Goal: Task Accomplishment & Management: Use online tool/utility

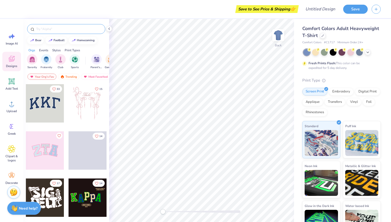
click at [79, 31] on input "text" at bounding box center [69, 28] width 66 height 5
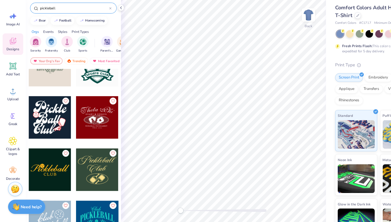
scroll to position [183, 0]
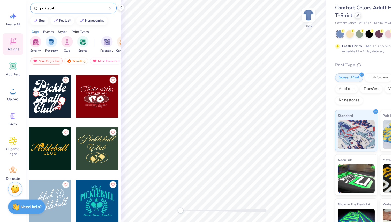
type input "pickleball"
click at [87, 112] on div at bounding box center [87, 108] width 38 height 38
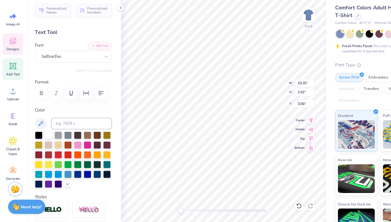
scroll to position [0, 0]
type textarea "tri Sigma"
type input "7.48"
type input "2.61"
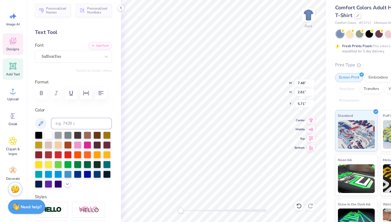
type input "5.71"
type input "9.48"
type input "2.46"
type input "2.78"
type textarea "tTi Sigma"
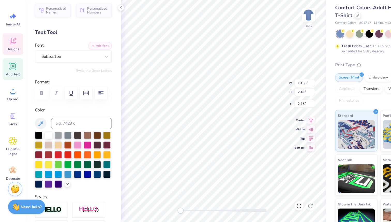
type input "10.55"
type input "2.49"
type input "2.76"
type textarea "Tri Sigma"
type input "7.48"
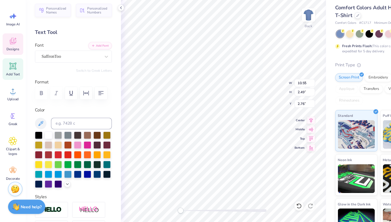
type input "2.61"
type input "5.71"
type textarea "D"
type textarea "Sigma Serves Children"
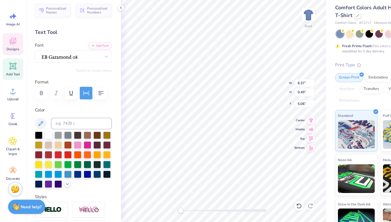
scroll to position [0, 2]
type input "6.65"
type input "0.36"
type input "8.69"
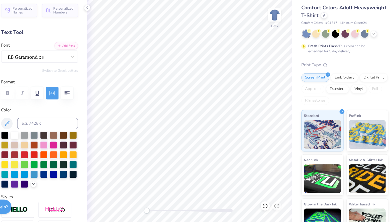
scroll to position [0, 0]
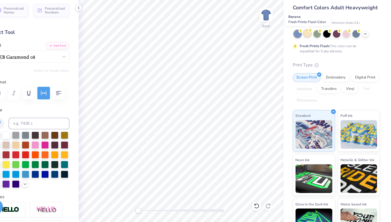
click at [317, 51] on icon at bounding box center [318, 49] width 4 height 4
click at [366, 53] on icon at bounding box center [367, 52] width 4 height 4
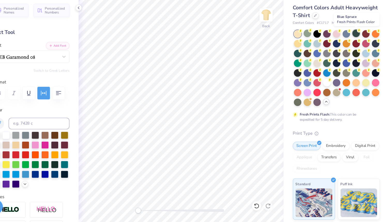
click at [360, 53] on div at bounding box center [359, 51] width 7 height 7
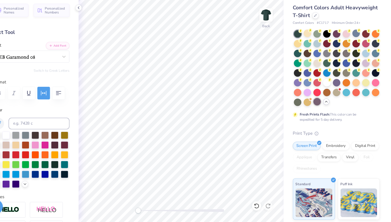
click at [321, 112] on div at bounding box center [324, 113] width 7 height 7
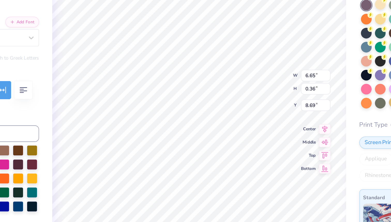
type input "2.98"
type input "9.20"
click at [296, 69] on div "Comfort Colors Adult Heavyweight T-Shirt Comfort Colors # C1717 Minimum Order: …" at bounding box center [342, 152] width 97 height 266
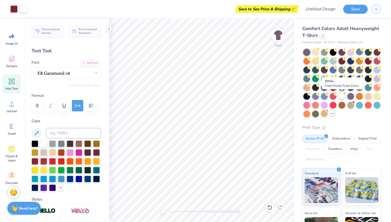
click at [342, 95] on div at bounding box center [341, 95] width 7 height 7
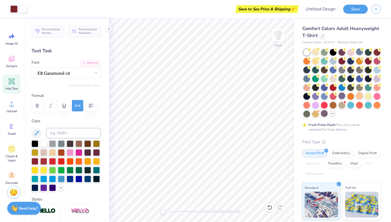
click at [356, 95] on div at bounding box center [359, 95] width 7 height 7
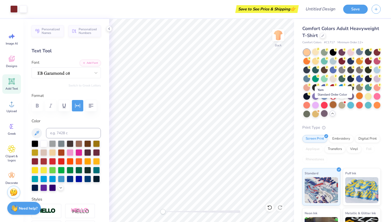
click at [335, 104] on div at bounding box center [333, 104] width 7 height 7
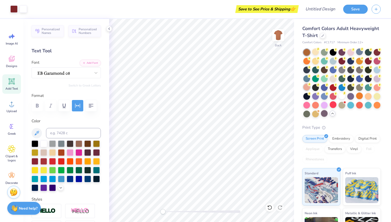
click at [306, 89] on div at bounding box center [306, 86] width 7 height 7
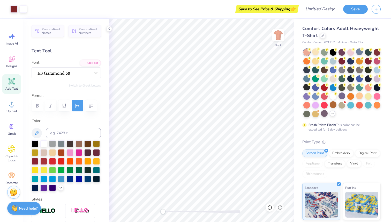
click at [314, 65] on div at bounding box center [341, 83] width 77 height 68
click at [314, 61] on div at bounding box center [315, 60] width 7 height 7
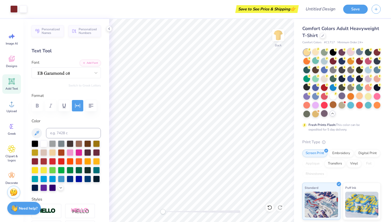
click at [351, 54] on div at bounding box center [350, 51] width 7 height 7
click at [377, 79] on div at bounding box center [377, 78] width 7 height 7
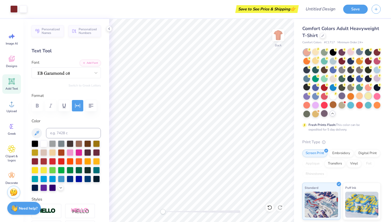
click at [367, 94] on div at bounding box center [368, 95] width 7 height 7
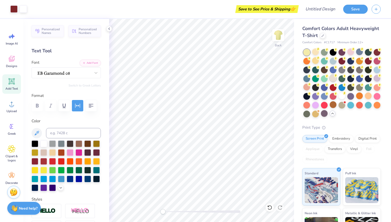
click at [332, 80] on div at bounding box center [333, 78] width 7 height 7
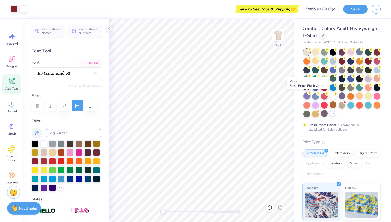
click at [308, 93] on circle at bounding box center [309, 93] width 4 height 4
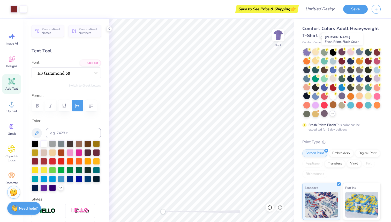
click at [344, 54] on div at bounding box center [341, 51] width 7 height 7
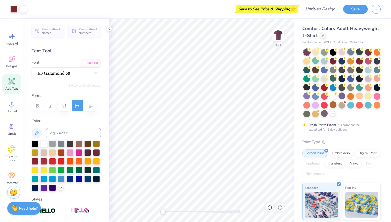
click at [350, 54] on div at bounding box center [350, 51] width 7 height 7
click at [348, 53] on div at bounding box center [350, 51] width 7 height 7
click at [12, 7] on div at bounding box center [13, 8] width 7 height 7
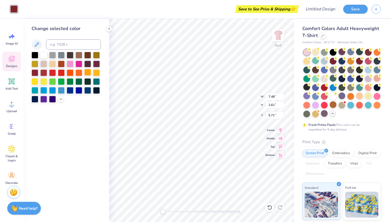
click at [89, 73] on div at bounding box center [87, 72] width 7 height 7
click at [15, 9] on div at bounding box center [13, 8] width 7 height 7
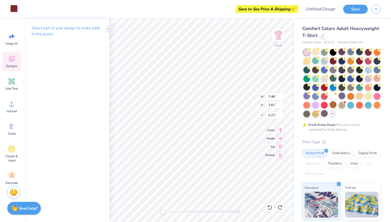
click at [108, 27] on icon at bounding box center [109, 29] width 4 height 4
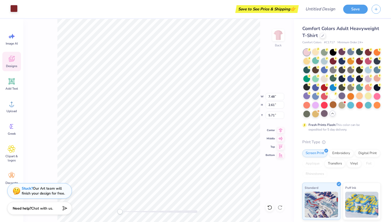
click at [9, 10] on div "Art colors" at bounding box center [9, 9] width 18 height 18
click at [13, 9] on div at bounding box center [13, 8] width 7 height 7
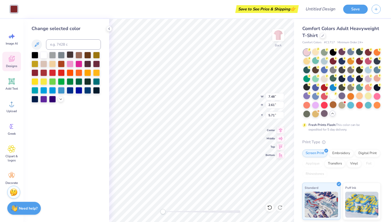
click at [67, 57] on div at bounding box center [70, 54] width 7 height 7
click at [69, 57] on div at bounding box center [70, 54] width 7 height 7
click at [9, 10] on div "Art colors" at bounding box center [9, 9] width 18 height 18
click at [25, 8] on div "Save to See Price & Shipping 👉" at bounding box center [159, 9] width 276 height 18
click at [34, 9] on div "Save to See Price & Shipping 👉" at bounding box center [159, 9] width 276 height 18
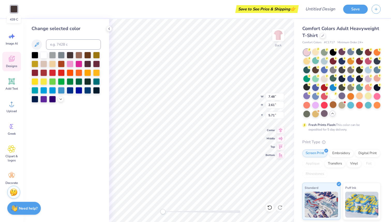
click at [18, 9] on div at bounding box center [13, 8] width 7 height 7
click at [8, 9] on div "Art colors" at bounding box center [9, 9] width 18 height 18
click at [24, 11] on div "Save to See Price & Shipping 👉" at bounding box center [159, 9] width 276 height 18
click at [70, 63] on div at bounding box center [70, 63] width 7 height 7
click at [13, 9] on div at bounding box center [13, 8] width 7 height 7
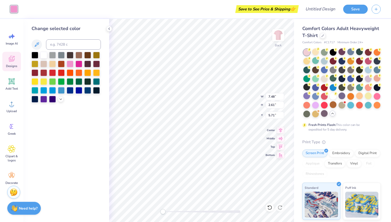
click at [16, 11] on div at bounding box center [13, 8] width 7 height 7
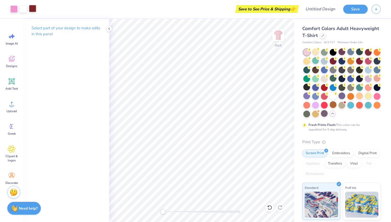
click at [36, 10] on div at bounding box center [32, 8] width 7 height 7
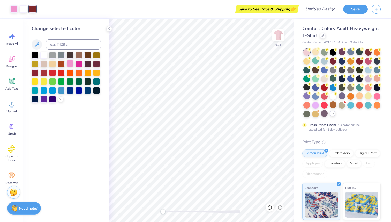
click at [71, 62] on div at bounding box center [70, 63] width 7 height 7
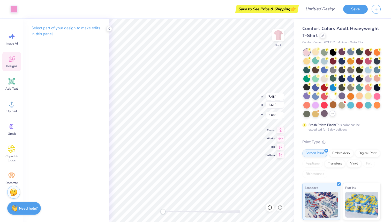
click at [28, 8] on div "Save to See Price & Shipping 👉" at bounding box center [159, 9] width 276 height 18
click at [22, 5] on div at bounding box center [23, 8] width 7 height 7
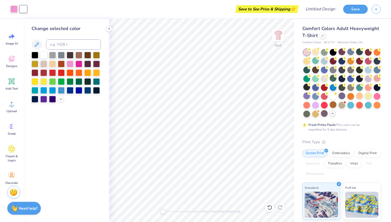
click at [9, 6] on div "Art colors" at bounding box center [13, 9] width 27 height 18
click at [12, 8] on div at bounding box center [13, 8] width 7 height 7
click at [61, 65] on div at bounding box center [61, 63] width 7 height 7
click at [37, 74] on div at bounding box center [35, 72] width 7 height 7
click at [107, 32] on div "Change selected color" at bounding box center [66, 120] width 86 height 203
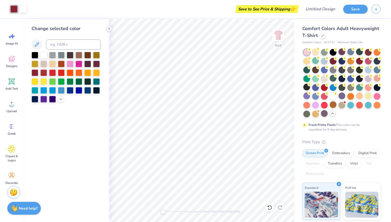
click at [108, 30] on icon at bounding box center [109, 29] width 4 height 4
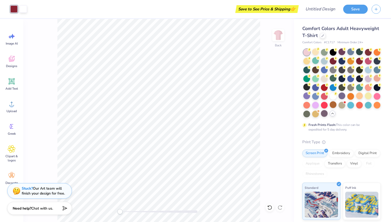
click at [12, 9] on div at bounding box center [13, 8] width 7 height 7
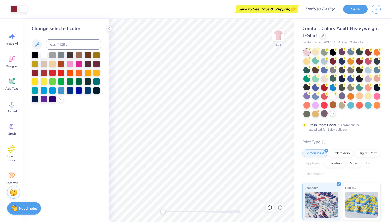
click at [28, 7] on div "Art colors Save to See Price & Shipping 👉 Design Title Save" at bounding box center [195, 9] width 391 height 18
click at [22, 7] on div at bounding box center [23, 8] width 7 height 7
click at [62, 60] on div at bounding box center [61, 63] width 7 height 7
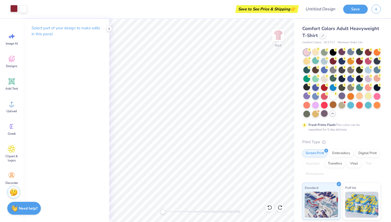
click at [18, 8] on div at bounding box center [13, 8] width 7 height 7
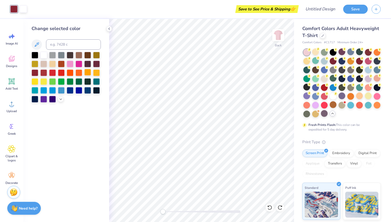
click at [88, 73] on div at bounding box center [87, 72] width 7 height 7
click at [78, 62] on div at bounding box center [78, 63] width 7 height 7
click at [109, 28] on polyline at bounding box center [109, 29] width 1 height 2
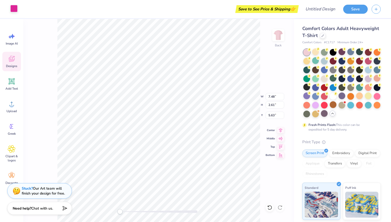
click at [15, 9] on div at bounding box center [13, 8] width 7 height 7
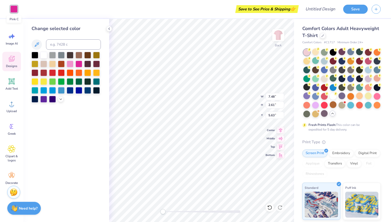
click at [25, 9] on div "Save to See Price & Shipping 👉" at bounding box center [159, 9] width 276 height 18
click at [78, 60] on div at bounding box center [78, 63] width 7 height 7
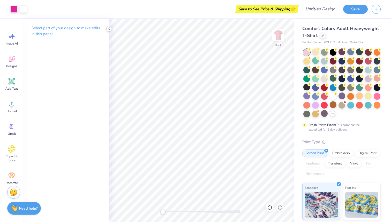
click at [106, 29] on div at bounding box center [109, 29] width 6 height 6
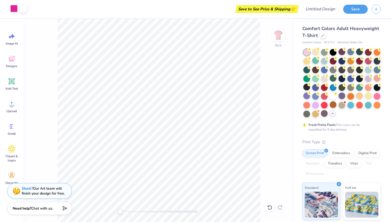
click at [15, 6] on div at bounding box center [13, 8] width 7 height 7
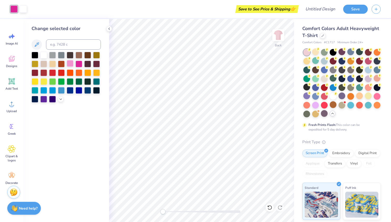
click at [70, 64] on div at bounding box center [70, 63] width 7 height 7
click at [108, 26] on div "Change selected color" at bounding box center [66, 120] width 86 height 203
click at [107, 27] on icon at bounding box center [109, 29] width 4 height 4
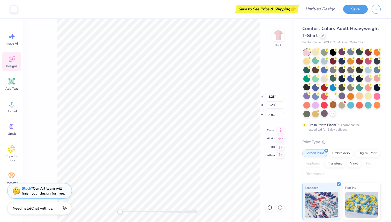
type input "7.48"
type input "2.61"
type input "5.63"
click at [29, 16] on div "Save to See Price & Shipping 👉" at bounding box center [159, 9] width 276 height 18
click at [13, 43] on span "Image AI" at bounding box center [12, 43] width 12 height 4
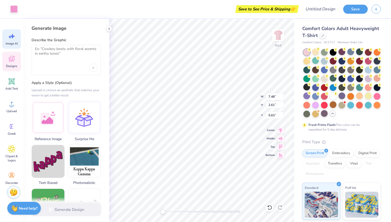
click at [51, 43] on div "Art colors Save to See Price & Shipping 👉 Design Title Save Image AI Designs Ad…" at bounding box center [195, 111] width 391 height 222
click at [0, 62] on div "Image AI Designs Add Text Upload Greek Clipart & logos Decorate" at bounding box center [11, 120] width 23 height 203
click at [41, 59] on textarea at bounding box center [66, 53] width 63 height 13
type textarea "p"
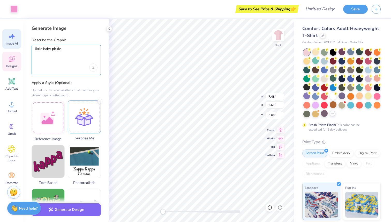
type textarea "little baby pickle"
click at [84, 116] on div at bounding box center [84, 116] width 33 height 33
click at [68, 212] on button "Generate Design" at bounding box center [66, 208] width 69 height 13
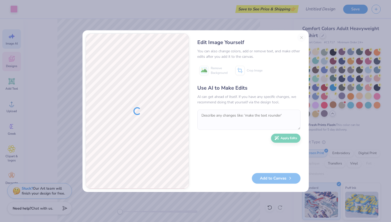
click at [303, 37] on div "Edit Image Yourself You can also change colors, add or remove text, and make ot…" at bounding box center [248, 110] width 113 height 155
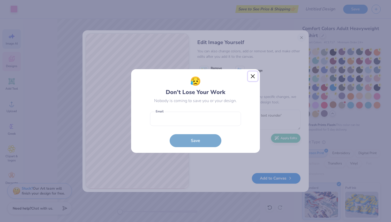
click at [253, 74] on button "Close" at bounding box center [253, 76] width 10 height 10
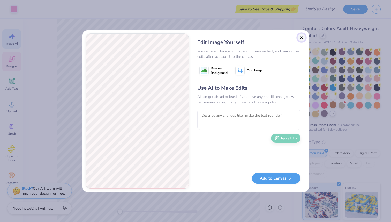
click at [302, 39] on button "Close" at bounding box center [301, 37] width 8 height 8
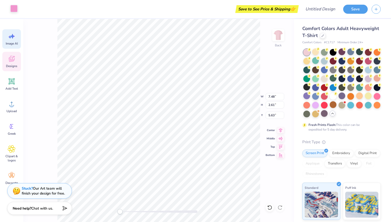
click at [12, 8] on div at bounding box center [13, 8] width 7 height 7
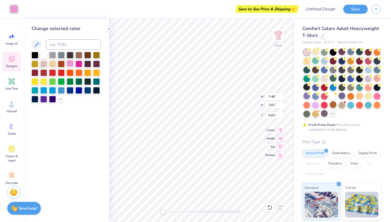
click at [71, 64] on div at bounding box center [70, 63] width 7 height 7
click at [109, 28] on icon at bounding box center [109, 29] width 4 height 4
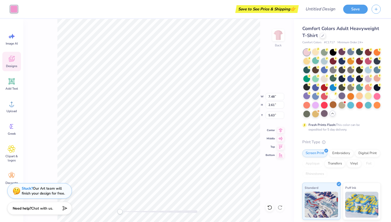
click at [109, 28] on div "Art colors Save to See Price & Shipping 👉 Design Title Save Image AI Designs Ad…" at bounding box center [195, 111] width 391 height 222
click at [23, 9] on div at bounding box center [23, 8] width 7 height 7
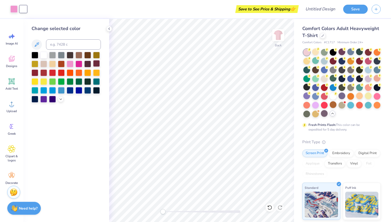
click at [99, 64] on div at bounding box center [96, 63] width 7 height 7
click at [45, 54] on div at bounding box center [43, 54] width 7 height 7
click at [72, 48] on input at bounding box center [73, 44] width 55 height 10
click at [14, 8] on div at bounding box center [13, 8] width 7 height 7
click at [37, 8] on div "Save to See Price & Shipping 👉" at bounding box center [164, 9] width 266 height 18
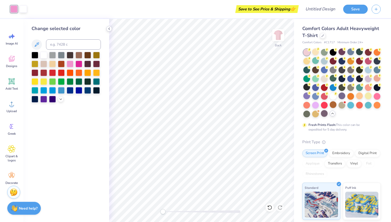
click at [109, 29] on icon at bounding box center [109, 29] width 4 height 4
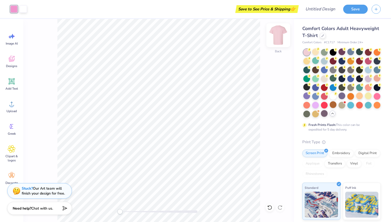
click at [279, 31] on img at bounding box center [278, 35] width 21 height 21
click at [280, 39] on img at bounding box center [278, 35] width 21 height 21
click at [14, 58] on icon at bounding box center [12, 59] width 8 height 8
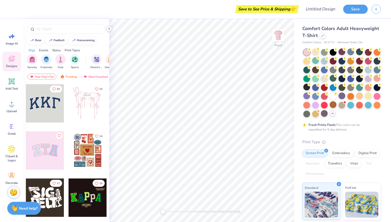
click at [111, 31] on icon at bounding box center [109, 29] width 4 height 4
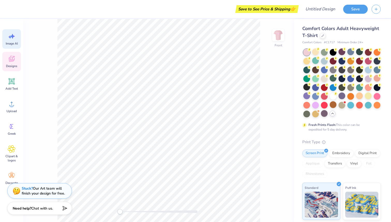
click at [12, 39] on icon at bounding box center [12, 36] width 8 height 8
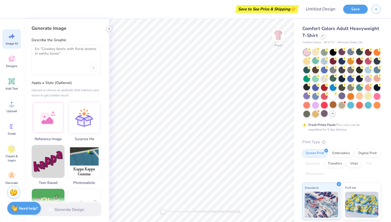
click at [108, 29] on icon at bounding box center [109, 29] width 4 height 4
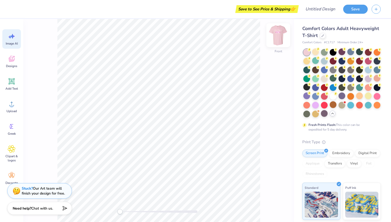
click at [278, 33] on img at bounding box center [278, 35] width 21 height 21
click at [327, 78] on div at bounding box center [324, 78] width 7 height 7
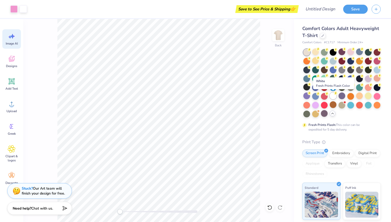
click at [333, 94] on div at bounding box center [333, 95] width 7 height 7
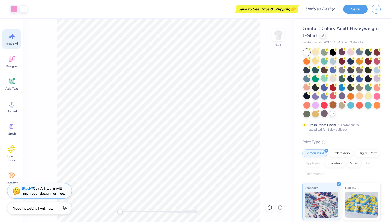
click at [334, 104] on div at bounding box center [333, 104] width 7 height 7
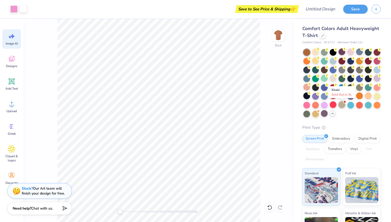
click at [342, 106] on div at bounding box center [341, 104] width 7 height 7
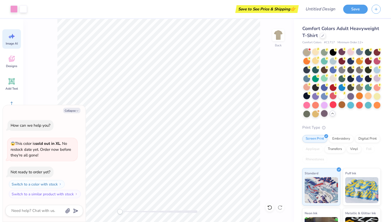
click at [306, 117] on div "Comfort Colors Adult Heavyweight T-Shirt Comfort Colors # C1717 Minimum Order: …" at bounding box center [341, 155] width 78 height 260
click at [329, 80] on div at bounding box center [341, 83] width 77 height 68
click at [335, 80] on div at bounding box center [333, 78] width 7 height 7
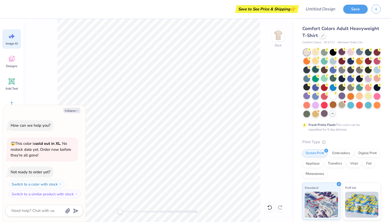
click at [317, 70] on div at bounding box center [315, 69] width 7 height 7
click at [359, 53] on div at bounding box center [359, 51] width 7 height 7
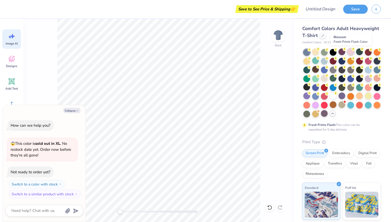
click at [350, 53] on div at bounding box center [350, 51] width 7 height 7
click at [74, 110] on button "Collapse" at bounding box center [71, 110] width 17 height 5
type textarea "x"
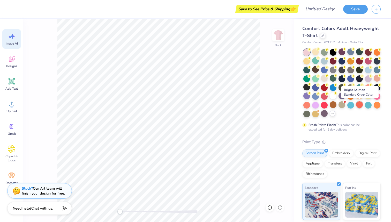
click at [357, 106] on div at bounding box center [359, 104] width 7 height 7
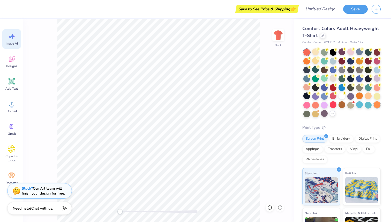
click at [380, 105] on div at bounding box center [377, 104] width 7 height 7
click at [328, 80] on div at bounding box center [341, 83] width 77 height 68
click at [342, 80] on div at bounding box center [341, 78] width 7 height 7
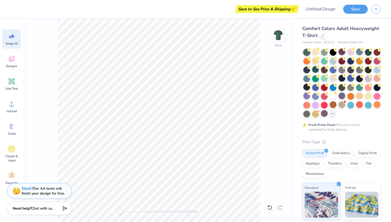
click at [351, 79] on div at bounding box center [350, 78] width 7 height 7
click at [340, 79] on div at bounding box center [341, 78] width 7 height 7
click at [13, 64] on span "Designs" at bounding box center [11, 66] width 11 height 4
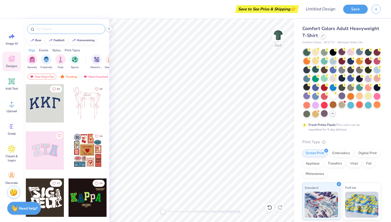
click at [66, 33] on div at bounding box center [66, 29] width 78 height 10
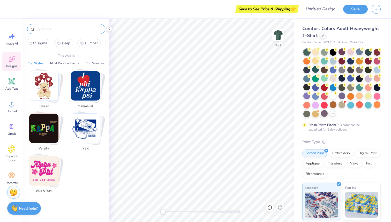
click at [66, 31] on input "text" at bounding box center [69, 28] width 66 height 5
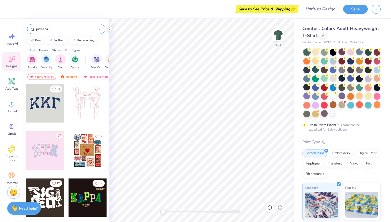
type input "pickleball"
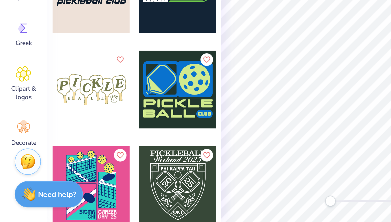
scroll to position [417, 0]
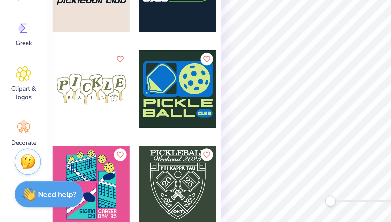
click at [53, 152] on div at bounding box center [45, 156] width 38 height 38
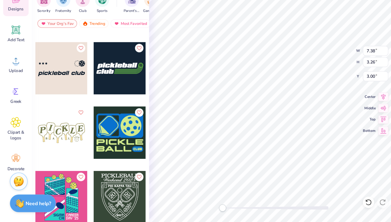
scroll to position [0, 0]
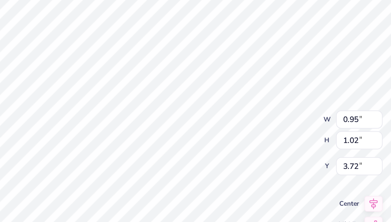
type textarea "S"
type input "0.87"
type input "0.96"
type input "3.96"
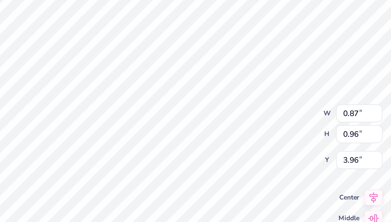
type textarea "G"
type input "1.36"
type input "1.84"
type input "3.13"
type input "0.97"
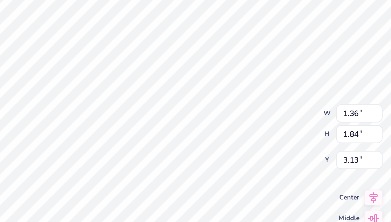
type input "1.13"
type input "3.38"
type textarea "K"
type textarea "M"
type input "0.89"
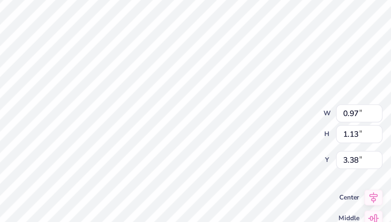
type input "0.95"
type input "3.82"
type textarea "A"
type input "0.91"
type input "1.02"
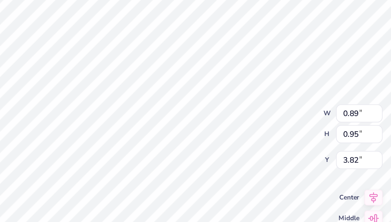
type input "3.46"
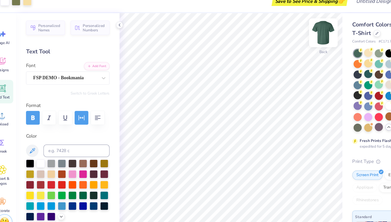
click at [276, 38] on img at bounding box center [278, 35] width 21 height 21
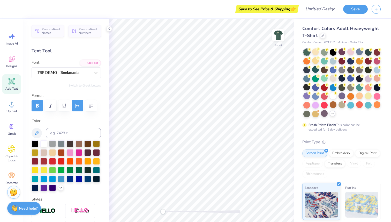
click at [13, 78] on icon at bounding box center [12, 81] width 8 height 8
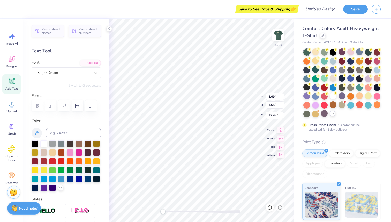
scroll to position [0, 2]
type textarea "Sigma Serves Children"
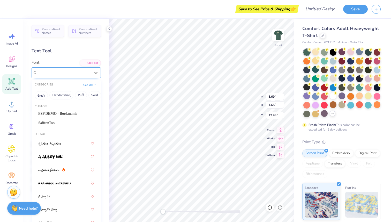
click at [67, 74] on div "Super Dream" at bounding box center [64, 72] width 54 height 8
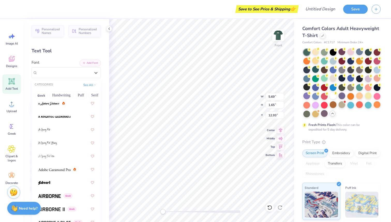
scroll to position [69, 0]
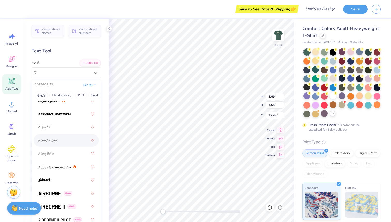
click at [54, 138] on span at bounding box center [47, 140] width 19 height 5
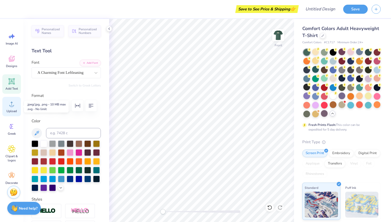
click at [15, 106] on icon at bounding box center [12, 104] width 8 height 8
click at [13, 106] on icon at bounding box center [12, 104] width 8 height 8
click at [11, 109] on span "Upload" at bounding box center [11, 111] width 10 height 4
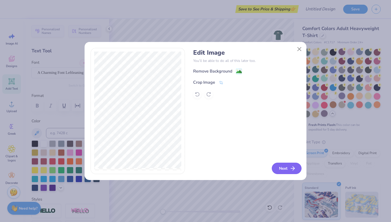
click at [283, 170] on button "Next" at bounding box center [287, 167] width 30 height 11
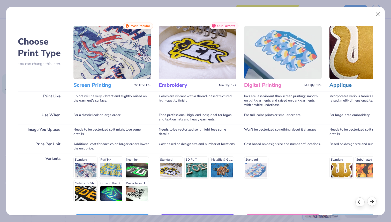
click at [369, 201] on icon at bounding box center [372, 201] width 6 height 6
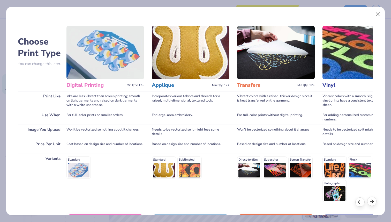
click at [369, 201] on icon at bounding box center [372, 201] width 6 height 6
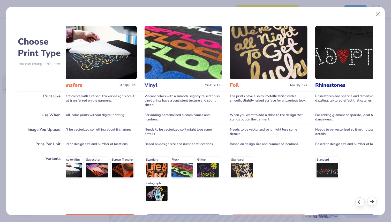
click at [369, 201] on icon at bounding box center [372, 201] width 6 height 6
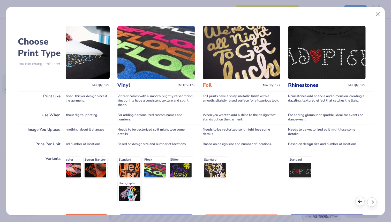
click at [361, 202] on icon at bounding box center [360, 201] width 6 height 6
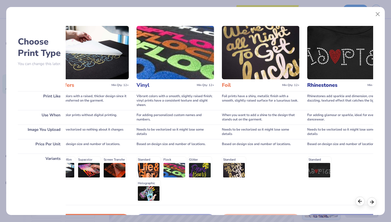
click at [361, 202] on icon at bounding box center [360, 201] width 6 height 6
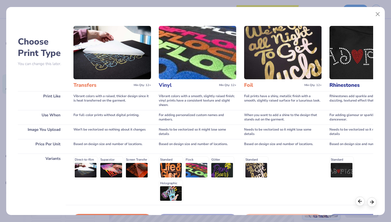
click at [361, 202] on icon at bounding box center [360, 201] width 6 height 6
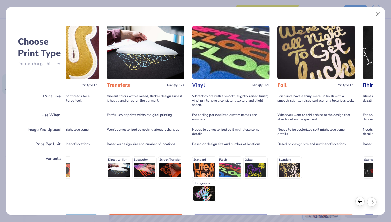
click at [361, 202] on icon at bounding box center [360, 201] width 6 height 6
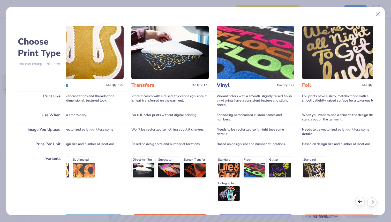
click at [361, 202] on icon at bounding box center [360, 201] width 6 height 6
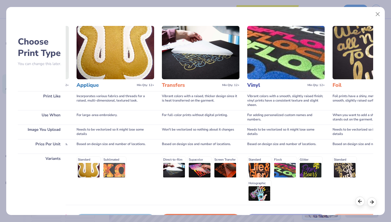
click at [361, 202] on icon at bounding box center [360, 201] width 6 height 6
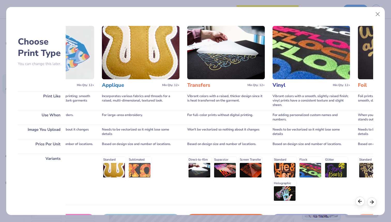
click at [361, 202] on icon at bounding box center [360, 201] width 6 height 6
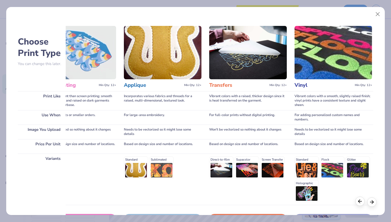
click at [361, 202] on icon at bounding box center [360, 201] width 6 height 6
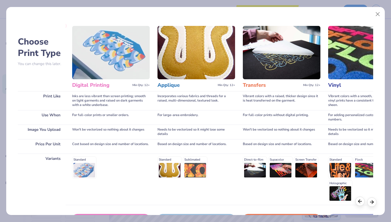
click at [361, 202] on icon at bounding box center [360, 201] width 6 height 6
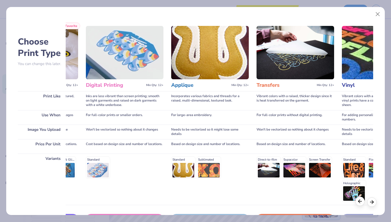
click at [361, 202] on icon at bounding box center [360, 201] width 6 height 6
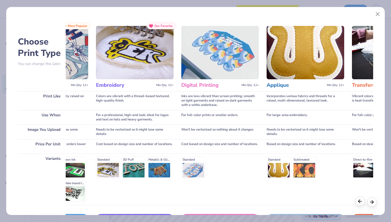
click at [361, 202] on icon at bounding box center [360, 201] width 6 height 6
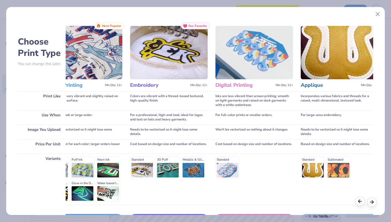
scroll to position [0, 0]
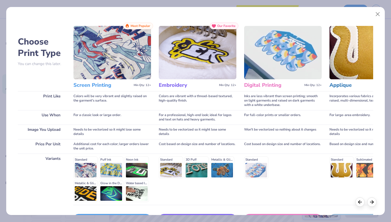
click at [96, 78] on img at bounding box center [112, 52] width 78 height 53
click at [97, 85] on h3 "Screen Printing" at bounding box center [102, 85] width 58 height 7
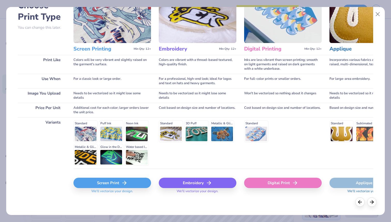
click at [117, 183] on div "Screen Print" at bounding box center [112, 182] width 78 height 10
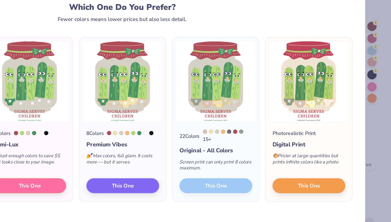
scroll to position [0, 0]
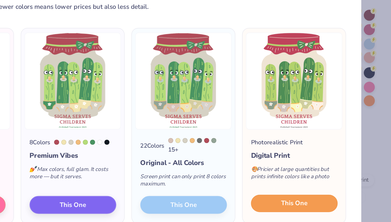
click at [336, 170] on span "This One" at bounding box center [331, 167] width 16 height 6
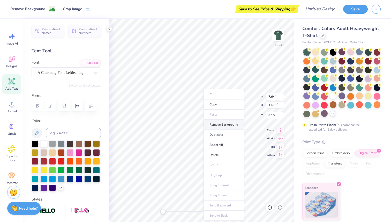
click at [222, 124] on li "Remove Background" at bounding box center [223, 124] width 41 height 10
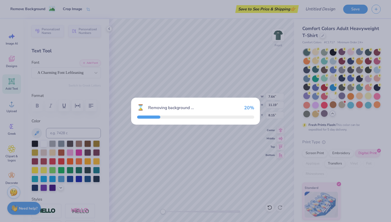
type input "7.61"
type input "11.04"
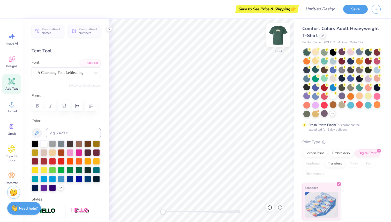
click at [279, 34] on img at bounding box center [278, 35] width 21 height 21
click at [279, 34] on img at bounding box center [278, 35] width 10 height 10
click at [279, 35] on img at bounding box center [278, 35] width 21 height 21
click at [276, 32] on img at bounding box center [278, 35] width 21 height 21
type input "1.50"
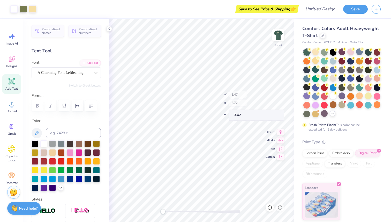
type input "2.77"
type input "5.96"
type input "7.38"
type input "10.71"
type input "4.60"
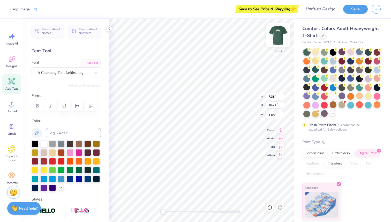
click at [283, 40] on img at bounding box center [278, 35] width 21 height 21
type input "7.26"
type input "10.54"
type input "2.22"
type input "1.35"
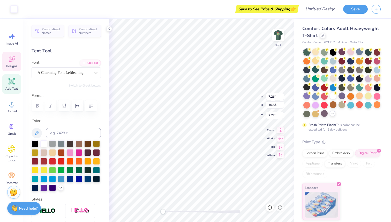
type input "1.84"
type input "3.06"
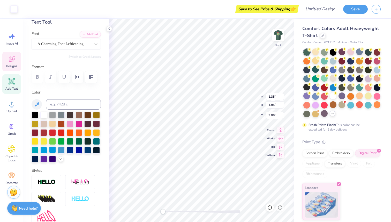
scroll to position [37, 0]
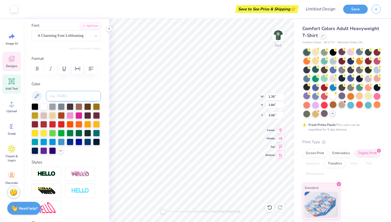
click at [59, 96] on input at bounding box center [73, 96] width 55 height 10
paste input "#efe4d4"
type input "#efe4d4"
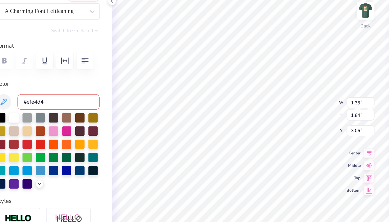
scroll to position [47, 0]
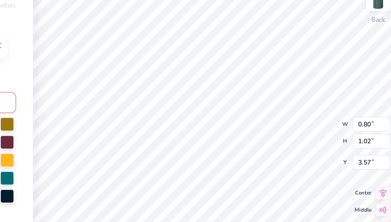
type input "1.35"
type input "1.84"
type input "3.43"
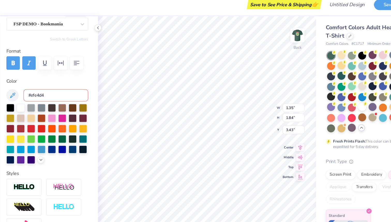
scroll to position [0, 0]
drag, startPoint x: 68, startPoint y: 81, endPoint x: 81, endPoint y: 86, distance: 14.1
click at [81, 86] on input "#efe4d4" at bounding box center [73, 86] width 55 height 10
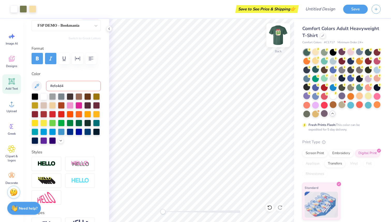
click at [279, 30] on img at bounding box center [278, 35] width 21 height 21
click at [316, 61] on div at bounding box center [315, 60] width 7 height 7
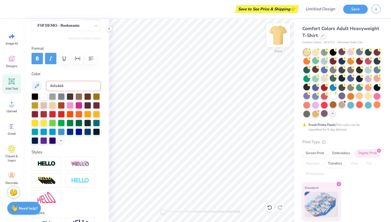
click at [278, 37] on img at bounding box center [278, 35] width 21 height 21
click at [278, 37] on img at bounding box center [278, 35] width 10 height 10
click at [330, 14] on input "Design Title" at bounding box center [326, 9] width 25 height 10
click at [319, 7] on input "philan" at bounding box center [326, 9] width 25 height 10
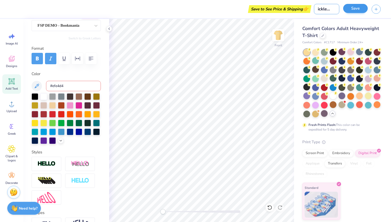
type input "pickleball philan"
click at [359, 8] on button "Save" at bounding box center [355, 8] width 25 height 9
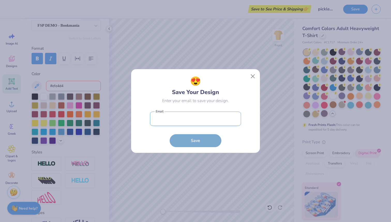
click at [198, 121] on input "email" at bounding box center [195, 118] width 91 height 14
type input "madisonvahamlin@gmail.com"
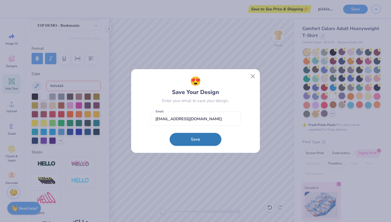
click at [199, 138] on button "Save" at bounding box center [196, 139] width 52 height 13
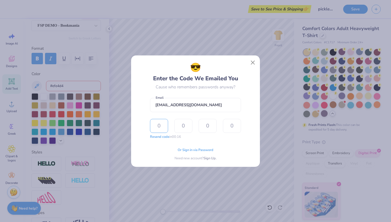
type input "7"
type input "8"
type input "5"
type input "8"
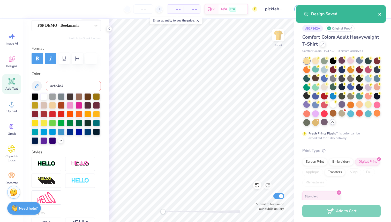
click at [379, 13] on icon "close" at bounding box center [380, 14] width 4 height 4
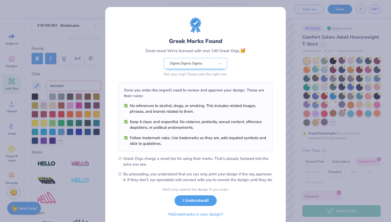
click at [194, 203] on button "I Understand!" at bounding box center [195, 200] width 42 height 11
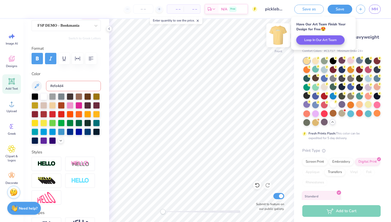
click at [275, 40] on img at bounding box center [278, 35] width 21 height 21
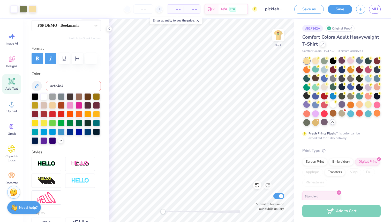
click at [26, 203] on div "Need help? Chat with us." at bounding box center [24, 207] width 34 height 13
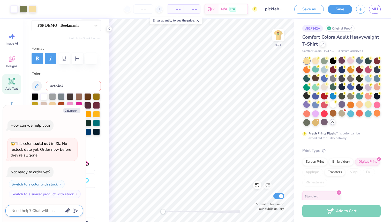
click at [28, 209] on textarea at bounding box center [37, 210] width 52 height 7
type textarea "x"
type textarea "i"
type textarea "x"
type textarea "if"
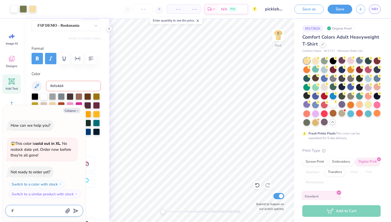
type textarea "x"
type textarea "if"
type textarea "x"
type textarea "if y"
type textarea "x"
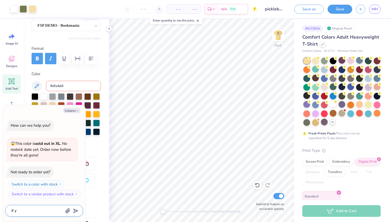
type textarea "if yo"
type textarea "x"
type textarea "if you"
type textarea "x"
type textarea "if you"
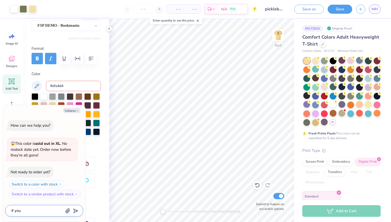
type textarea "x"
type textarea "if you c"
type textarea "x"
type textarea "if you co"
type textarea "x"
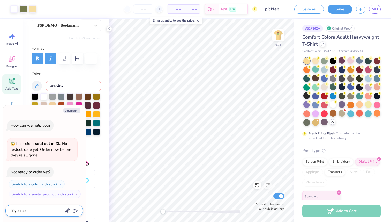
type textarea "if you cou"
type textarea "x"
type textarea "if you coul"
type textarea "x"
type textarea "if you could"
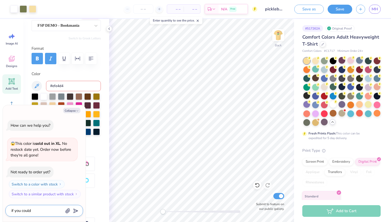
type textarea "x"
type textarea "if you could"
type textarea "x"
type textarea "if you could o"
type textarea "x"
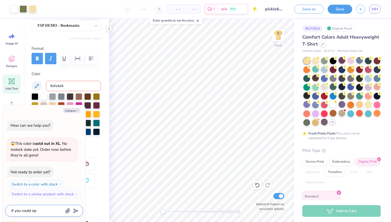
type textarea "if you could opl"
type textarea "x"
type textarea "if you could op"
type textarea "x"
type textarea "if you could o"
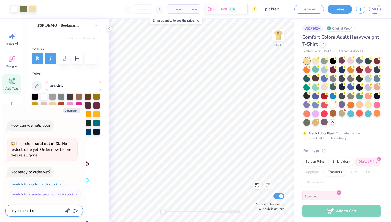
type textarea "x"
type textarea "if you could"
type textarea "x"
type textarea "if you could pl"
type textarea "x"
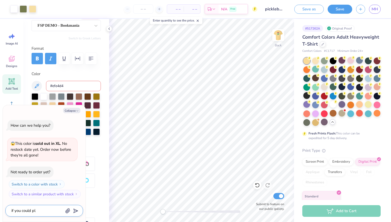
type textarea "if you could ple"
type textarea "x"
type textarea "if you could plea"
type textarea "x"
type textarea "if you could pleas"
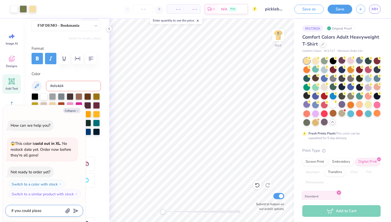
type textarea "x"
type textarea "if you could please"
type textarea "x"
type textarea "if you could please"
type textarea "x"
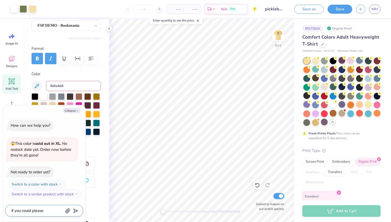
type textarea "if you could please c"
type textarea "x"
type textarea "if you could please ch"
type textarea "x"
type textarea "if you could please cha"
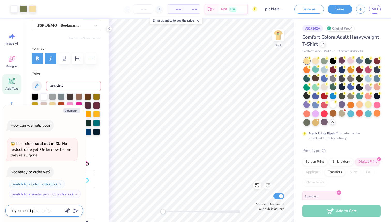
type textarea "x"
type textarea "if you could please chan"
type textarea "x"
type textarea "if you could please chang"
type textarea "x"
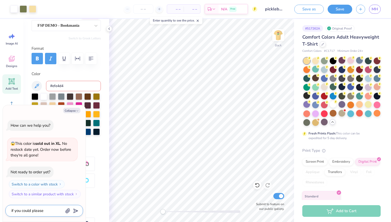
type textarea "if you could please change"
type textarea "x"
type textarea "if you could please change"
type textarea "x"
type textarea "if you could please change t"
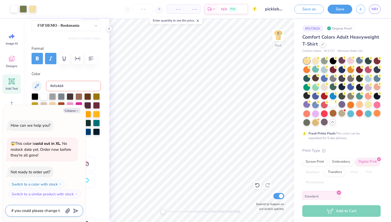
type textarea "x"
type textarea "if you could please change the"
type textarea "x"
type textarea "if you could please change the"
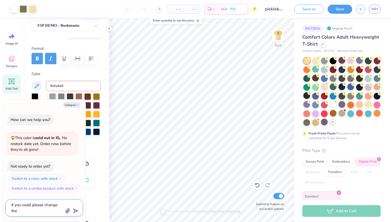
type textarea "x"
type textarea "if you could please change the c"
type textarea "x"
type textarea "if you could please change the co"
type textarea "x"
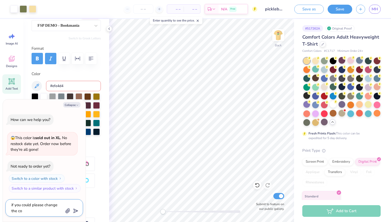
type textarea "if you could please change the col"
type textarea "x"
type textarea "if you could please change the colo"
type textarea "x"
type textarea "if you could please change the color"
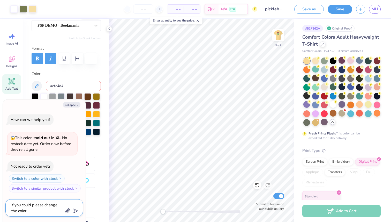
type textarea "x"
type textarea "if you could please change the color"
type textarea "x"
type textarea "if you could please change the color o"
type textarea "x"
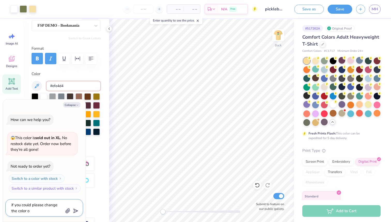
type textarea "if you could please change the color on"
type textarea "x"
type textarea "if you could please change the color on"
type textarea "x"
type textarea "if you could please change the color on t"
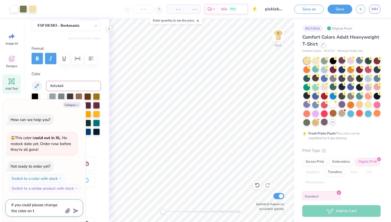
type textarea "x"
type textarea "if you could please change the color on th"
type textarea "x"
type textarea "if you could please change the color on the"
type textarea "x"
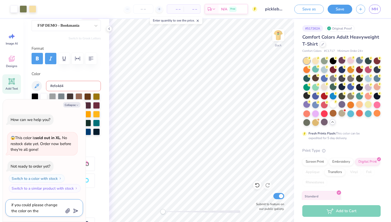
type textarea "if you could please change the color on the"
type textarea "x"
type textarea "if you could please change the color on the oa"
type textarea "x"
type textarea "if you could please change the color on the oad"
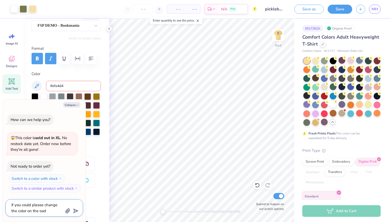
type textarea "x"
type textarea "if you could please change the color on the oadd"
type textarea "x"
type textarea "if you could please change the color on the oaddl"
type textarea "x"
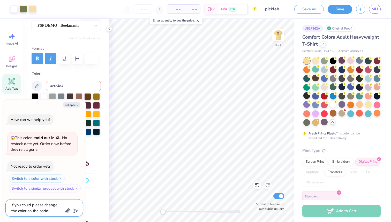
type textarea "if you could please change the color on the oaddle"
type textarea "x"
type textarea "if you could please change the color on the oaddle"
type textarea "x"
type textarea "if you could please change the color on the oaddle i"
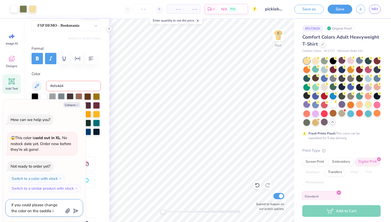
type textarea "x"
type textarea "if you could please change the color on the oaddle it"
type textarea "x"
type textarea "if you could please change the color on the oaddle i"
type textarea "x"
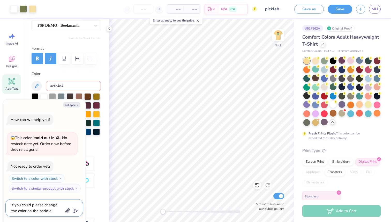
type textarea "if you could please change the color on the oaddle"
type textarea "x"
type textarea "if you could please change the color on the oaddle"
type textarea "x"
type textarea "if you could please change the color on the oaddl"
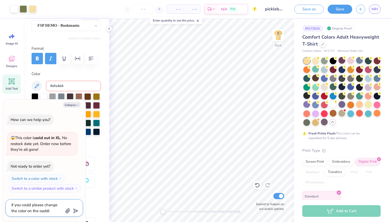
type textarea "x"
type textarea "if you could please change the color on the oadd"
type textarea "x"
type textarea "if you could please change the color on the oad"
type textarea "x"
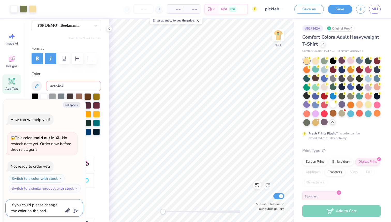
type textarea "if you could please change the color on the oa"
type textarea "x"
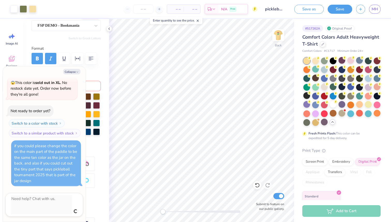
scroll to position [10, 0]
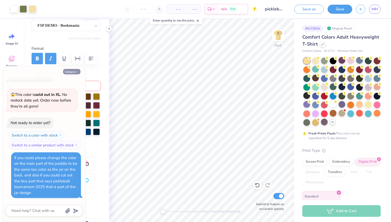
click at [74, 72] on button "Collapse" at bounding box center [71, 71] width 17 height 5
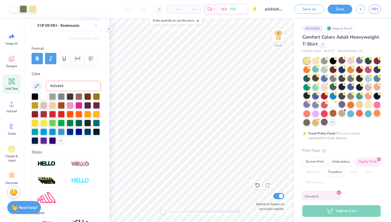
click at [29, 207] on strong "Need help?" at bounding box center [28, 207] width 19 height 5
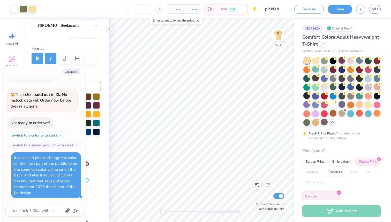
click at [75, 74] on div "Collapse How can we help you? 😱 This color is sold out in XL . No restock date …" at bounding box center [44, 143] width 83 height 155
click at [76, 71] on icon "button" at bounding box center [77, 71] width 3 height 3
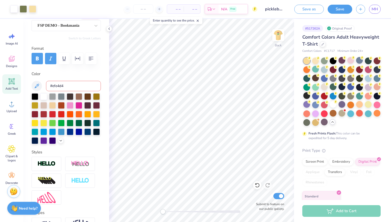
click at [14, 191] on img at bounding box center [14, 191] width 8 height 8
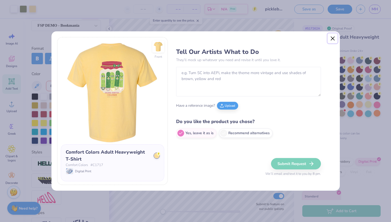
click at [330, 40] on button "Close" at bounding box center [332, 38] width 10 height 10
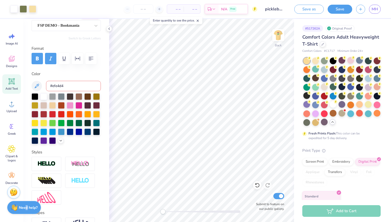
click at [26, 208] on strong "Need help?" at bounding box center [28, 207] width 19 height 5
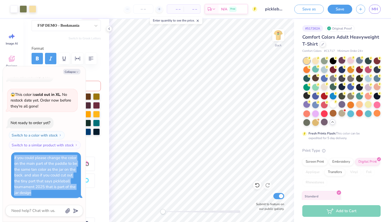
drag, startPoint x: 13, startPoint y: 157, endPoint x: 63, endPoint y: 206, distance: 69.3
click at [63, 206] on div "Collapse How can we help you? 😱 This color is sold out in XL . No restock date …" at bounding box center [44, 143] width 83 height 155
copy div "if you could please change the color on the main part of the paddle to be the s…"
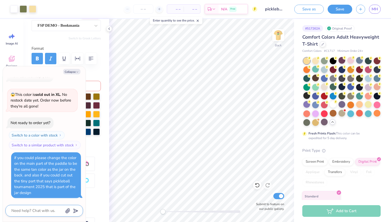
click at [33, 209] on textarea at bounding box center [37, 210] width 52 height 7
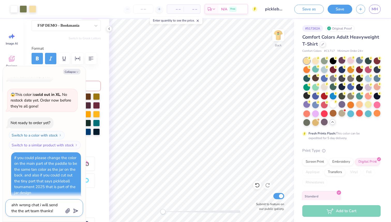
click at [76, 209] on icon "submit" at bounding box center [74, 210] width 7 height 7
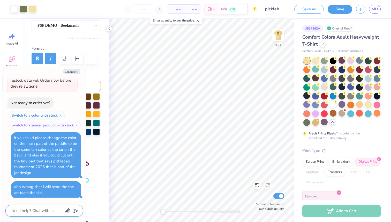
scroll to position [30, 0]
click at [72, 72] on button "Collapse" at bounding box center [71, 71] width 17 height 5
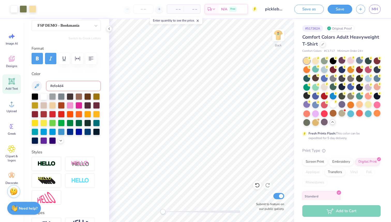
click at [12, 194] on img at bounding box center [14, 191] width 8 height 8
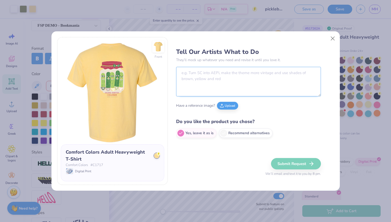
click at [203, 86] on textarea at bounding box center [248, 81] width 145 height 29
paste textarea "if you could please change the color on the main part of the paddle to be the s…"
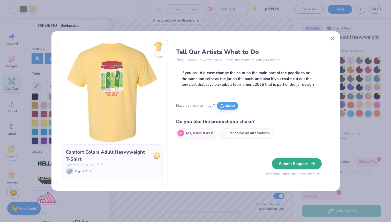
click at [307, 160] on button "Submit Request" at bounding box center [297, 163] width 50 height 11
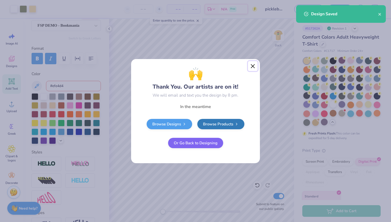
click at [250, 65] on button "Close" at bounding box center [253, 66] width 10 height 10
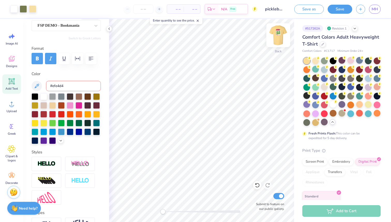
click at [281, 32] on img at bounding box center [278, 35] width 21 height 21
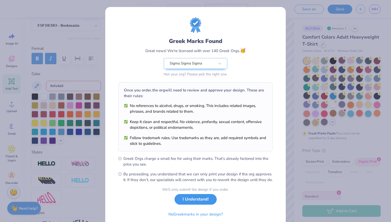
click at [187, 204] on button "I Understand!" at bounding box center [195, 199] width 42 height 11
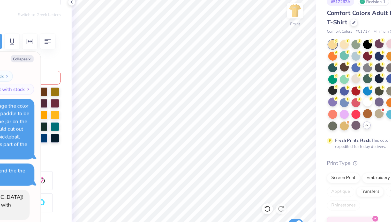
scroll to position [85, 0]
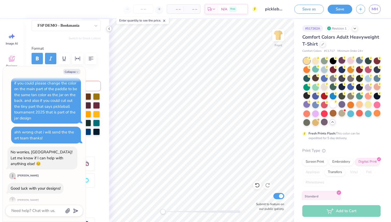
click at [109, 29] on icon at bounding box center [109, 29] width 4 height 4
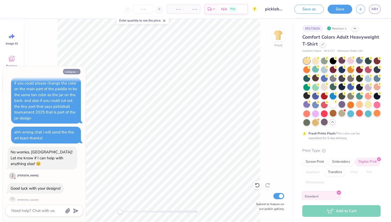
click at [76, 70] on button "Collapse" at bounding box center [71, 71] width 17 height 5
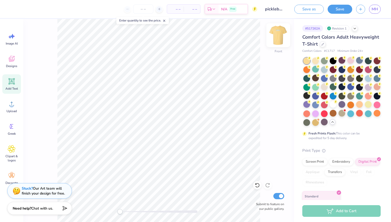
click at [276, 36] on img at bounding box center [278, 35] width 21 height 21
click at [343, 8] on button "Save" at bounding box center [339, 8] width 25 height 9
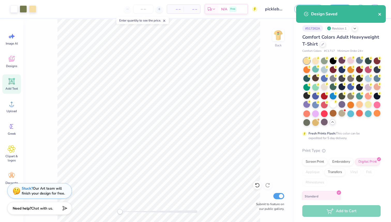
click at [380, 14] on icon "close" at bounding box center [380, 14] width 4 height 4
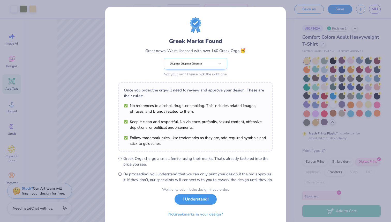
click at [185, 204] on button "I Understand!" at bounding box center [195, 199] width 42 height 11
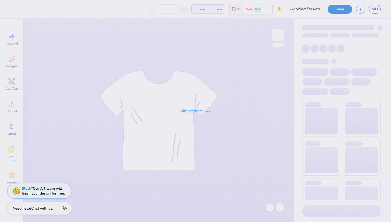
type input "pickleball philan"
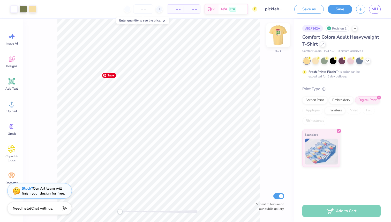
click at [279, 40] on img at bounding box center [278, 35] width 21 height 21
click at [281, 39] on img at bounding box center [278, 35] width 21 height 21
click at [279, 33] on img at bounding box center [278, 35] width 21 height 21
click at [278, 35] on img at bounding box center [278, 35] width 21 height 21
click at [278, 35] on img at bounding box center [278, 35] width 10 height 10
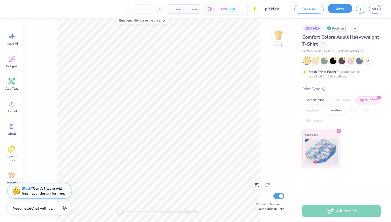
click at [337, 9] on button "Save" at bounding box center [339, 8] width 25 height 9
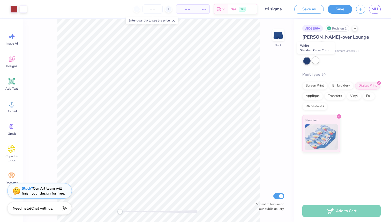
click at [312, 61] on div at bounding box center [315, 60] width 7 height 7
click at [307, 62] on div at bounding box center [306, 60] width 7 height 7
click at [305, 59] on div at bounding box center [306, 60] width 7 height 7
click at [275, 9] on input "tri sigma" at bounding box center [273, 9] width 25 height 10
click at [372, 12] on span "MH" at bounding box center [374, 9] width 6 height 6
